Goal: Task Accomplishment & Management: Complete application form

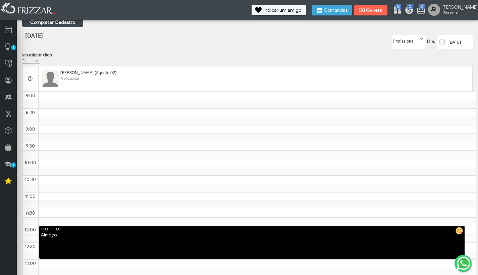
click at [455, 38] on input "[DATE]" at bounding box center [460, 42] width 25 height 14
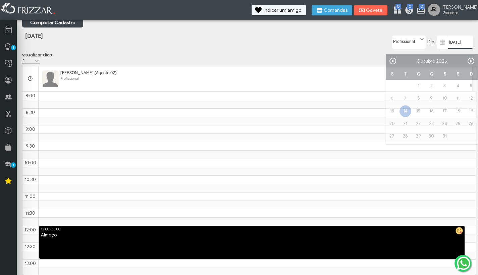
scroll to position [45, 0]
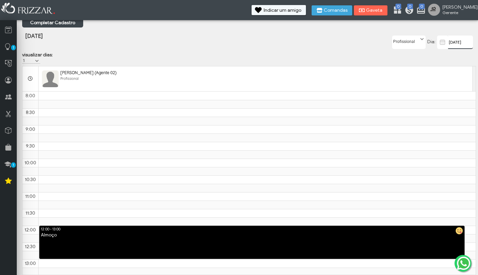
click at [451, 40] on input "[DATE]" at bounding box center [460, 42] width 25 height 13
click at [453, 39] on input "[DATE]" at bounding box center [460, 42] width 25 height 13
click at [452, 39] on input "[DATE]" at bounding box center [460, 42] width 25 height 13
click at [465, 37] on input "[DATE]" at bounding box center [460, 42] width 25 height 13
click at [459, 40] on input "[DATE]" at bounding box center [460, 42] width 25 height 13
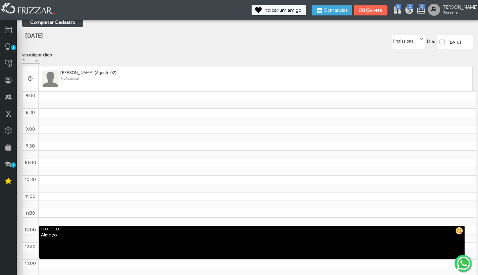
click at [444, 39] on img at bounding box center [442, 42] width 8 height 8
click at [454, 37] on input "[DATE]" at bounding box center [460, 42] width 25 height 14
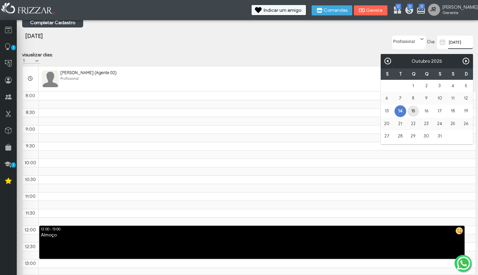
click at [414, 106] on link "15" at bounding box center [413, 111] width 11 height 11
type input "[DATE]"
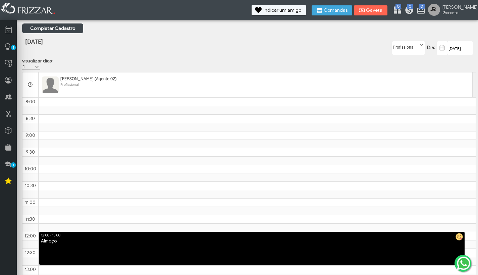
scroll to position [0, 0]
click at [414, 46] on label "Profissional" at bounding box center [405, 46] width 27 height 8
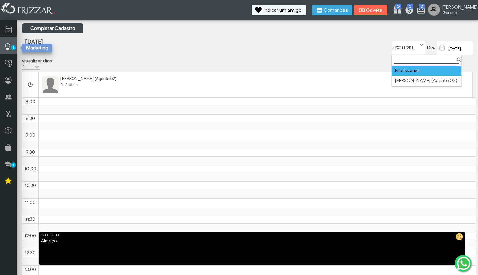
click at [9, 45] on icon at bounding box center [7, 47] width 7 height 8
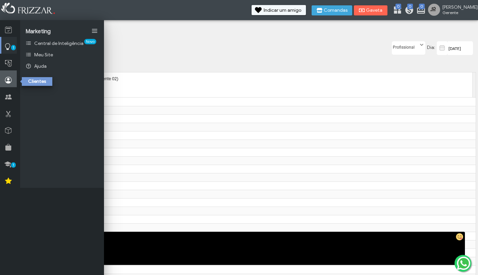
click at [8, 80] on icon at bounding box center [8, 80] width 7 height 8
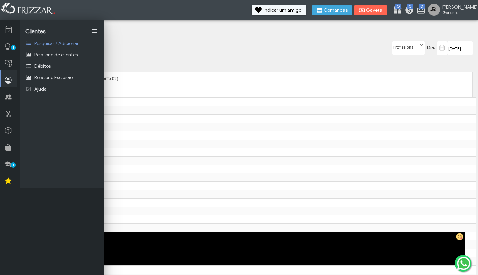
click at [8, 80] on icon at bounding box center [8, 80] width 7 height 8
click at [47, 41] on span "Pesquisar / Adicionar" at bounding box center [56, 44] width 45 height 6
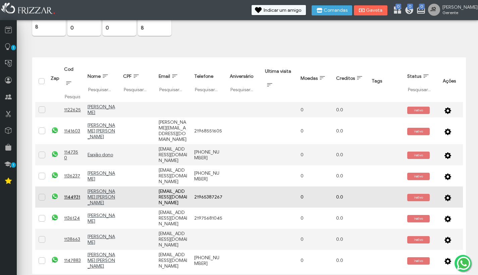
scroll to position [62, 0]
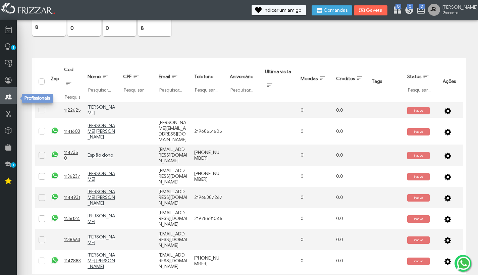
click at [8, 98] on icon at bounding box center [8, 97] width 7 height 8
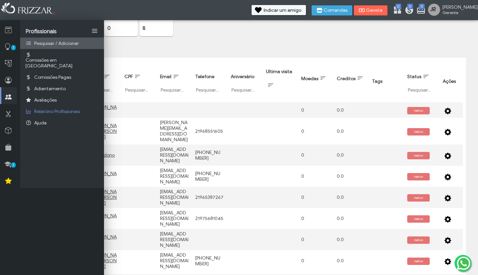
click at [59, 47] on link "Pesquisar / Adicionar" at bounding box center [62, 43] width 84 height 11
